Goal: Find specific page/section

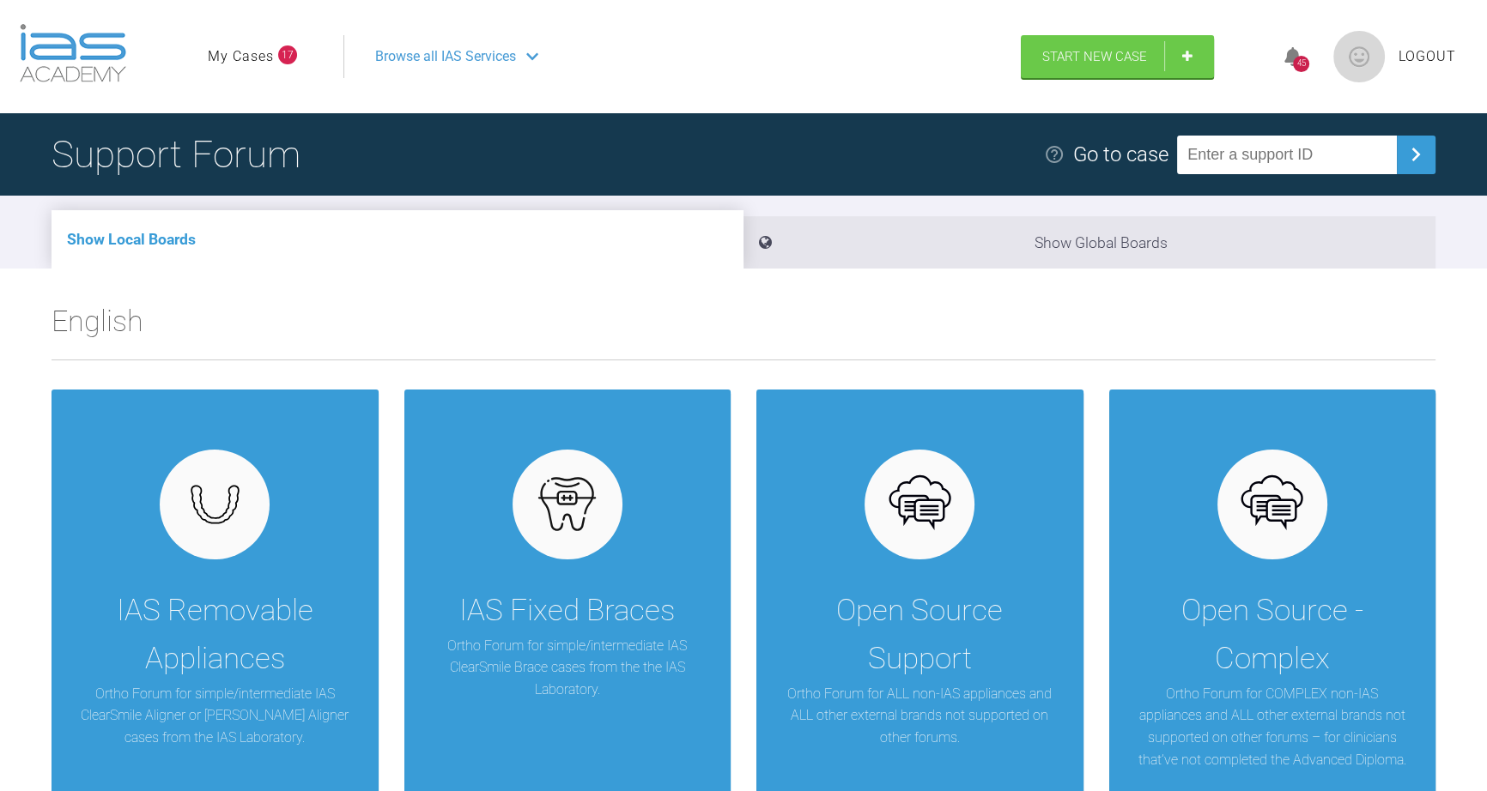
click at [242, 51] on link "My Cases" at bounding box center [241, 56] width 66 height 22
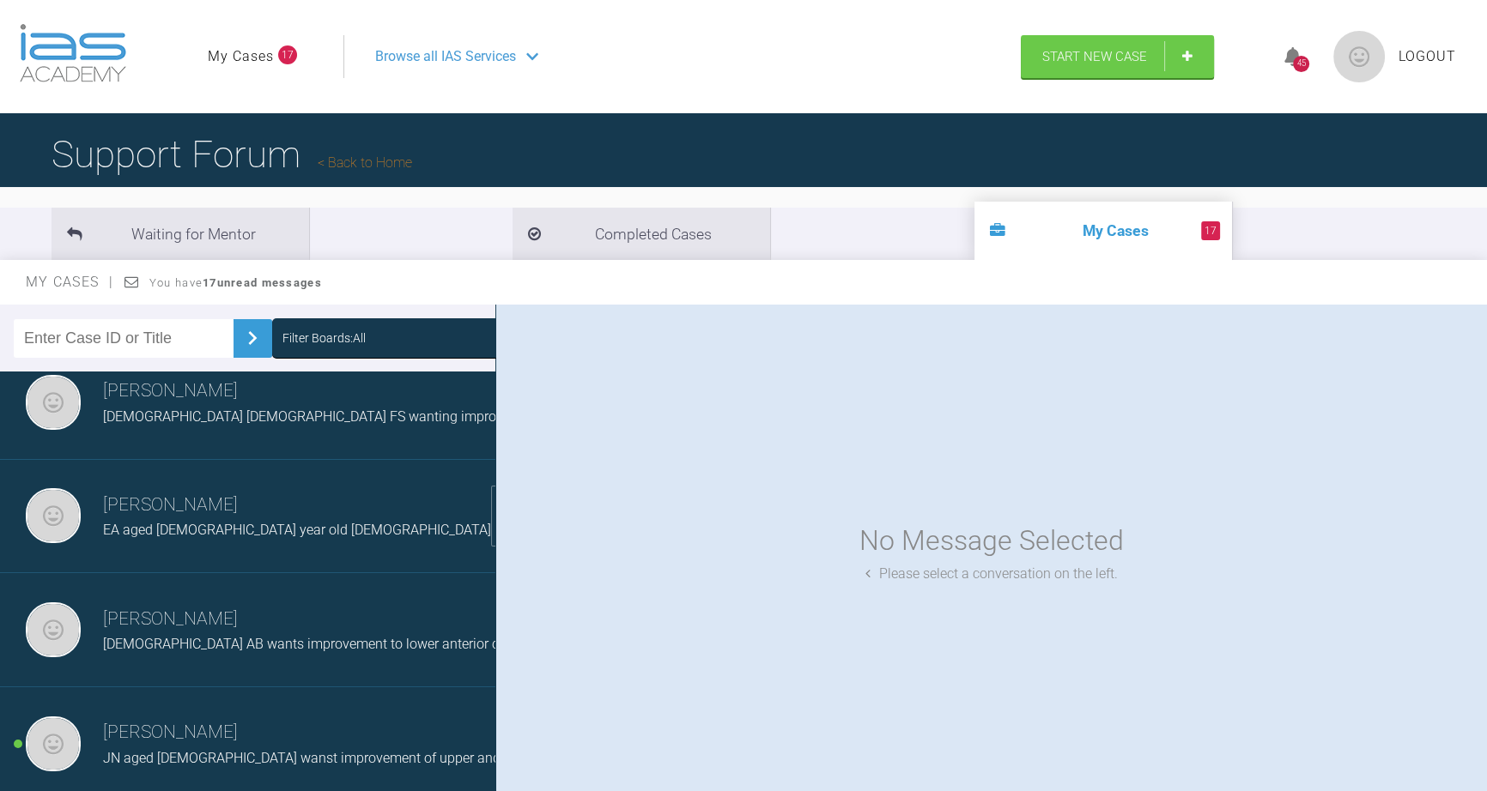
scroll to position [1014, 0]
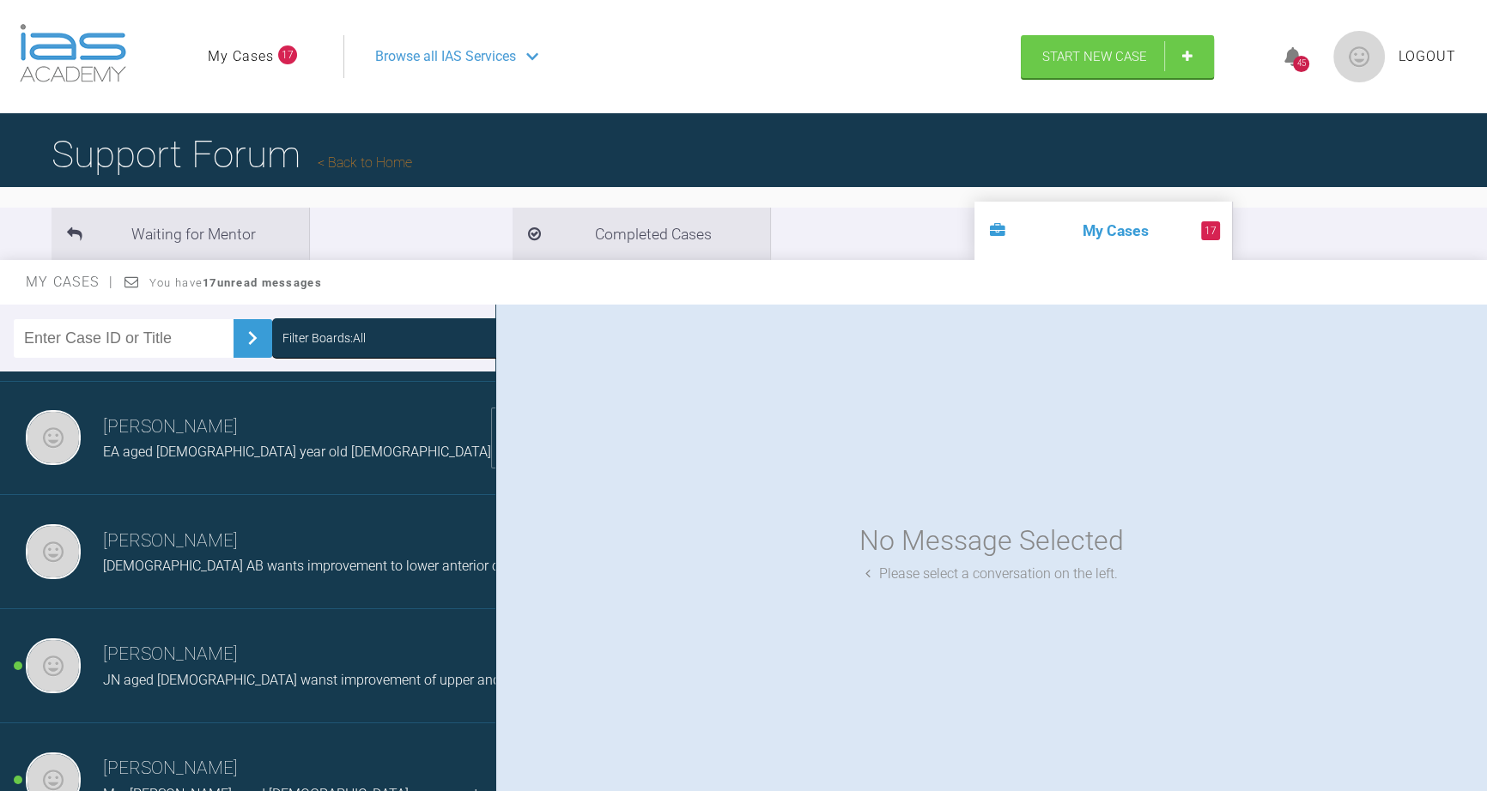
click at [140, 669] on h3 "Martin Hussain" at bounding box center [372, 654] width 538 height 29
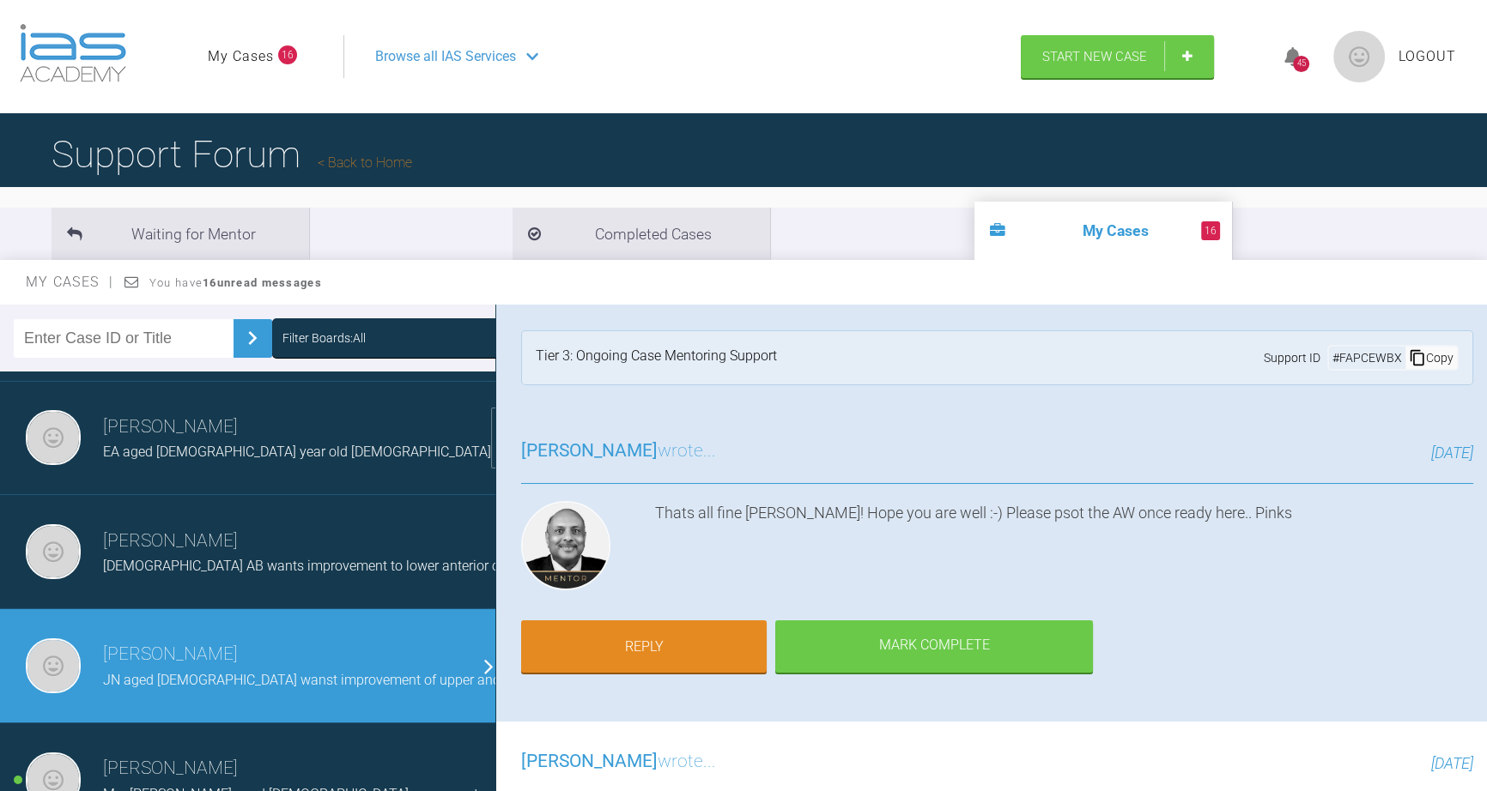
click at [443, 51] on span "Browse all IAS Services" at bounding box center [445, 56] width 141 height 22
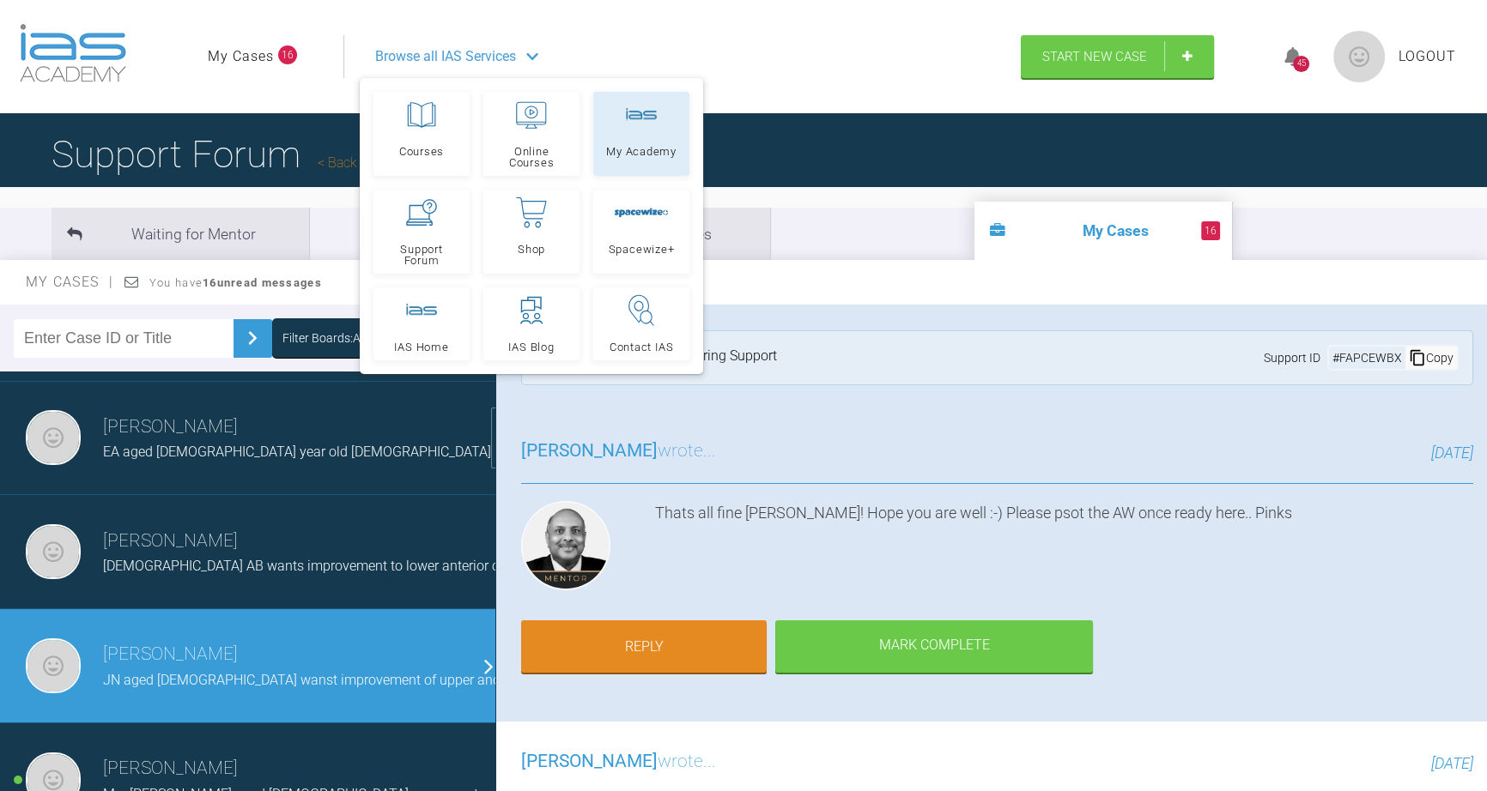
click at [625, 164] on link "My Academy" at bounding box center [641, 134] width 96 height 84
